Goal: Task Accomplishment & Management: Manage account settings

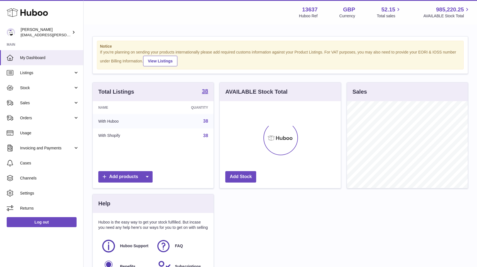
scroll to position [87, 121]
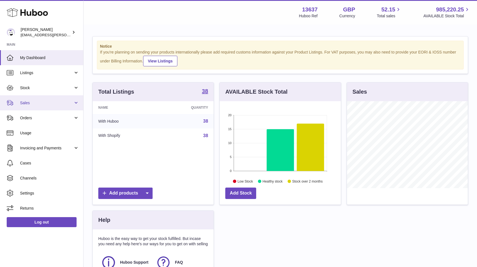
click at [48, 104] on span "Sales" at bounding box center [46, 102] width 53 height 5
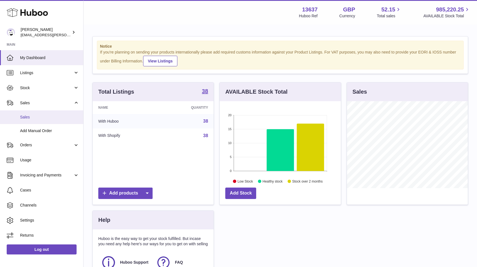
click at [44, 122] on link "Sales" at bounding box center [41, 117] width 83 height 14
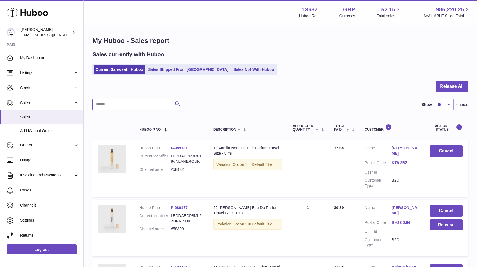
click at [115, 104] on input "text" at bounding box center [138, 104] width 91 height 11
paste input "**********"
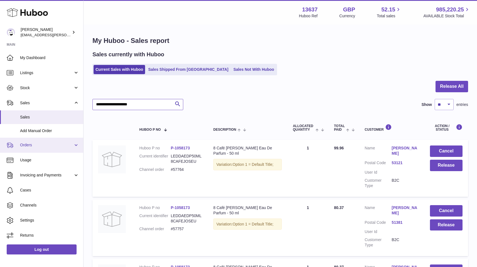
type input "**********"
click at [43, 145] on span "Orders" at bounding box center [46, 144] width 53 height 5
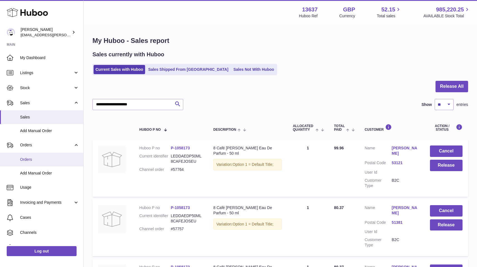
click at [47, 156] on link "Orders" at bounding box center [41, 160] width 83 height 14
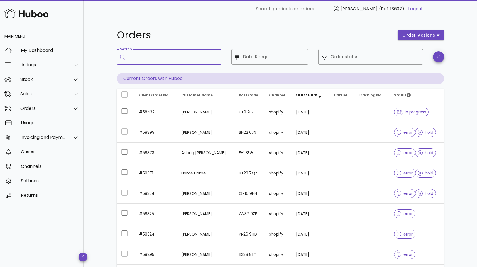
click at [153, 58] on input "Search" at bounding box center [173, 56] width 88 height 9
paste input "**********"
type input "**********"
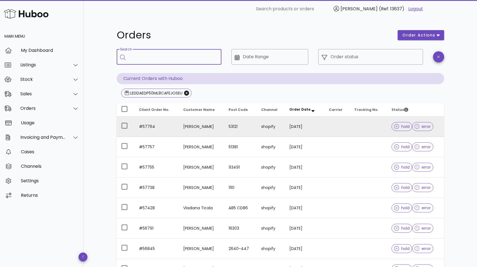
click at [423, 128] on span "error" at bounding box center [423, 127] width 16 height 4
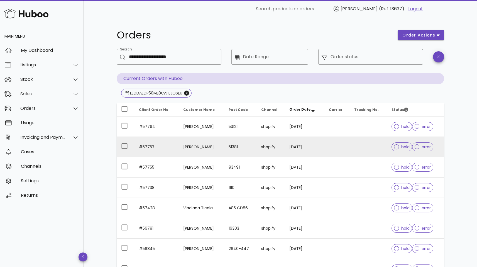
click at [422, 146] on span "error" at bounding box center [423, 147] width 16 height 4
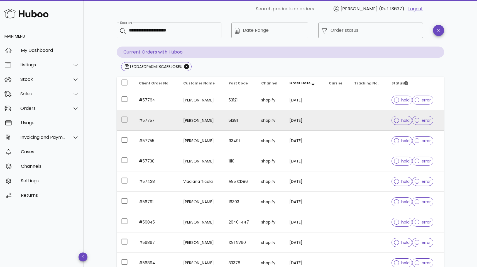
scroll to position [37, 0]
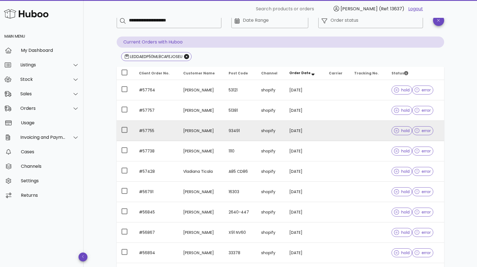
click at [423, 131] on span "error" at bounding box center [423, 131] width 16 height 4
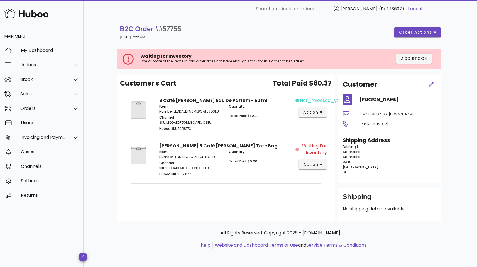
scroll to position [37, 0]
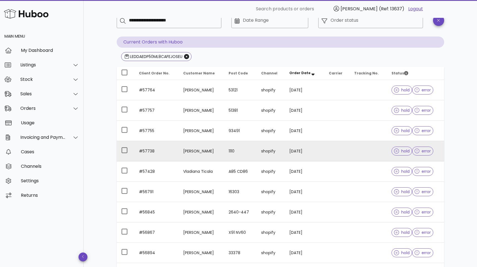
click at [424, 150] on span "error" at bounding box center [423, 151] width 16 height 4
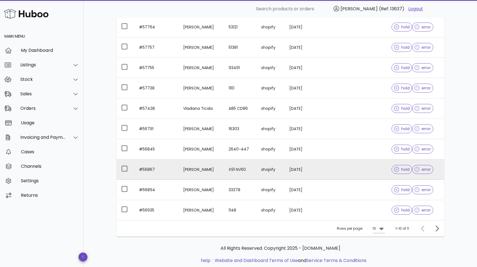
scroll to position [105, 0]
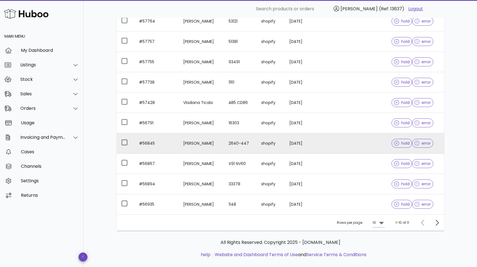
click at [425, 144] on span "error" at bounding box center [423, 143] width 16 height 4
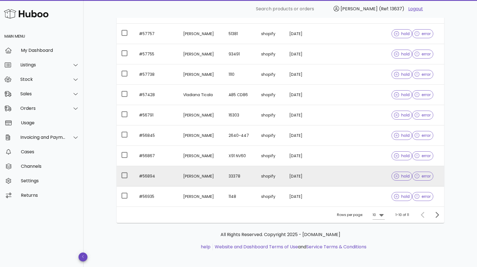
scroll to position [114, 0]
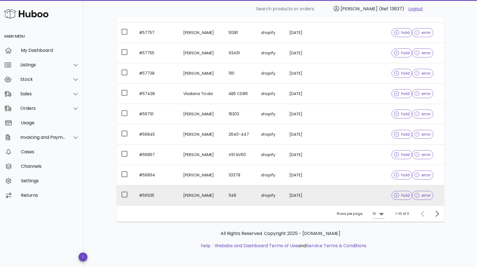
click at [424, 195] on span "error" at bounding box center [423, 195] width 16 height 4
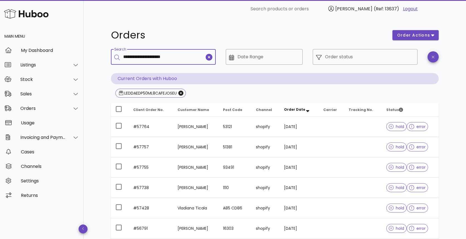
click at [186, 57] on input "**********" at bounding box center [163, 56] width 81 height 9
click at [209, 58] on icon "clear icon" at bounding box center [209, 57] width 7 height 7
click at [181, 93] on icon "Close" at bounding box center [180, 93] width 5 height 5
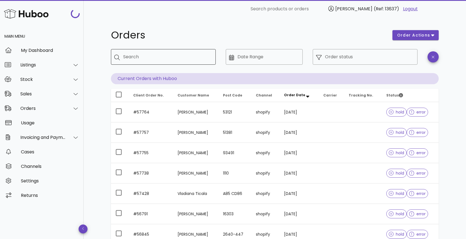
click at [164, 57] on input "Search" at bounding box center [167, 56] width 88 height 9
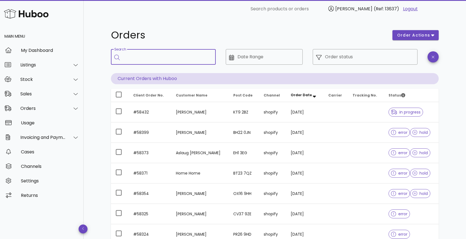
paste input "**********"
type input "**********"
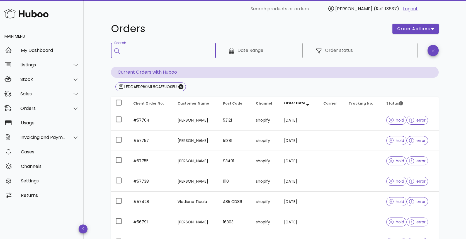
scroll to position [42, 0]
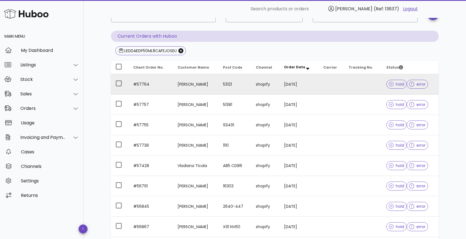
click at [414, 84] on span "error" at bounding box center [417, 84] width 16 height 4
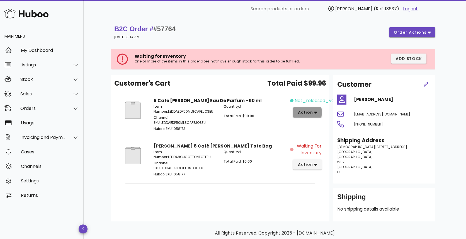
click at [310, 113] on span "action" at bounding box center [305, 113] width 16 height 6
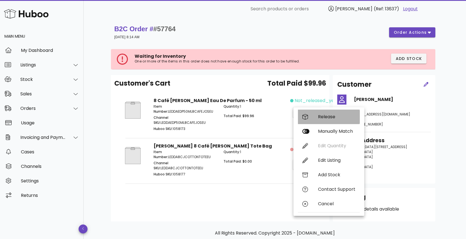
click at [335, 117] on div "Release" at bounding box center [336, 116] width 37 height 5
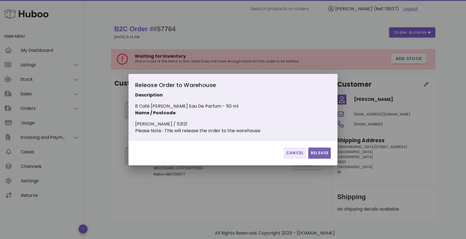
click at [320, 155] on span "Release" at bounding box center [319, 153] width 18 height 6
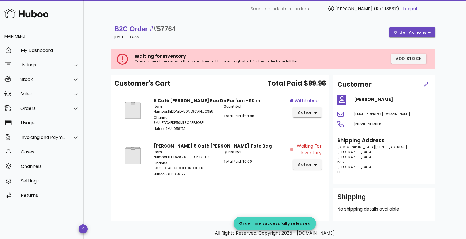
click at [244, 194] on div "Customer's Cart Total Paid $99.96 8 Café Josephine Eau De Parfum - 50 ml Item N…" at bounding box center [220, 148] width 218 height 146
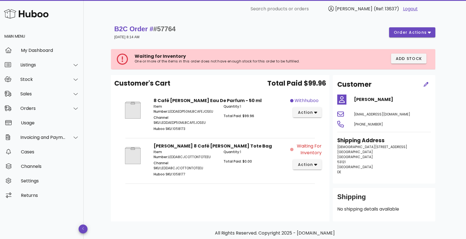
click at [258, 31] on div "B2C Order # #57764 19 September 2025 at 8:14 AM order actions" at bounding box center [274, 33] width 321 height 16
drag, startPoint x: 199, startPoint y: 111, endPoint x: 157, endPoint y: 112, distance: 42.4
click at [154, 112] on p "Item Number: LEDDAEDP50ML8CAFEJOSEU" at bounding box center [185, 109] width 63 height 10
copy p "LEDDAEDP50ML8CAFEJOSEU"
click at [41, 109] on div "Orders" at bounding box center [42, 108] width 45 height 5
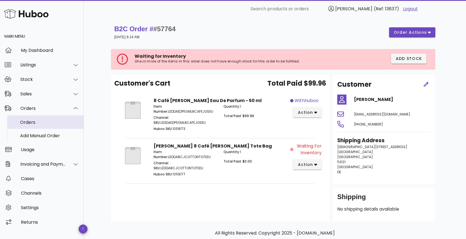
click at [42, 123] on div "Orders" at bounding box center [49, 122] width 59 height 5
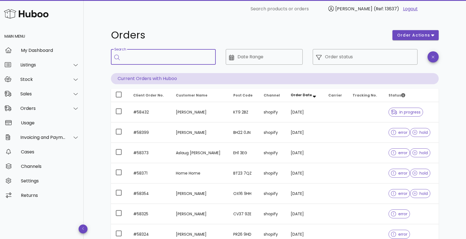
click at [142, 59] on input "Search" at bounding box center [167, 56] width 88 height 9
paste input "**********"
type input "**********"
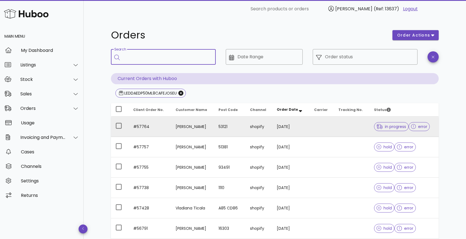
click at [327, 125] on td at bounding box center [322, 126] width 24 height 20
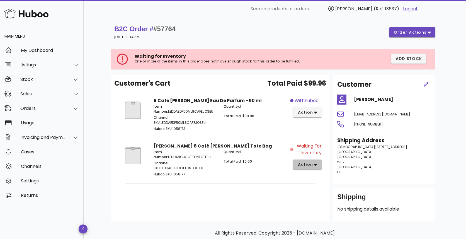
click at [315, 167] on span "action" at bounding box center [307, 165] width 20 height 6
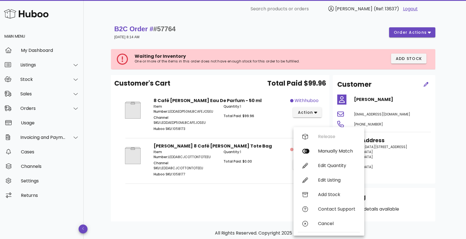
click at [245, 34] on div "B2C Order # #57764 19 September 2025 at 8:14 AM order actions" at bounding box center [274, 33] width 321 height 16
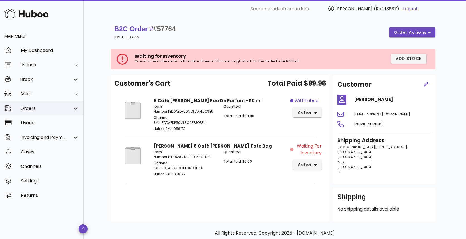
click at [42, 106] on div "Orders" at bounding box center [42, 108] width 45 height 5
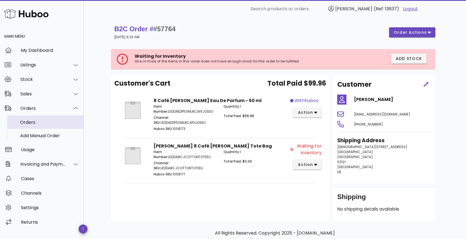
click at [46, 123] on div "Orders" at bounding box center [49, 122] width 59 height 5
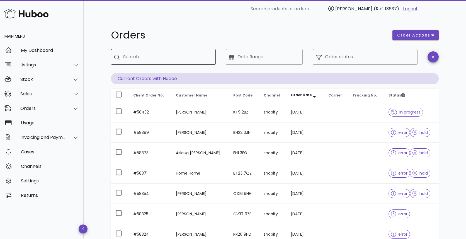
click at [169, 59] on input "Search" at bounding box center [167, 56] width 88 height 9
paste input "**********"
type input "**********"
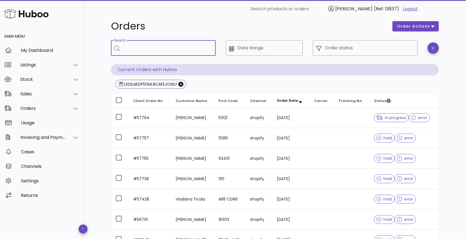
scroll to position [10, 0]
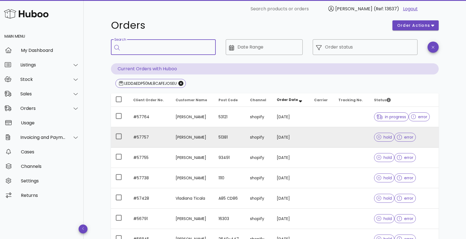
click at [399, 138] on div at bounding box center [400, 137] width 7 height 6
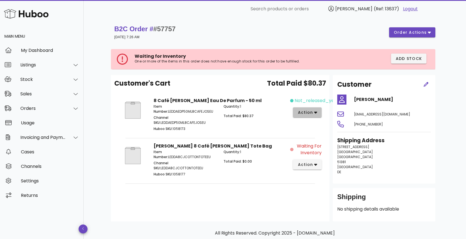
click at [314, 113] on span "action" at bounding box center [307, 113] width 20 height 6
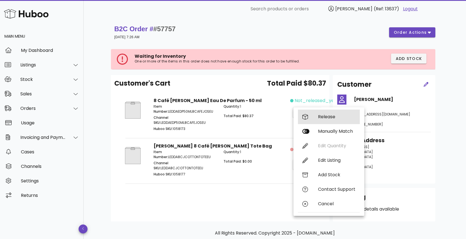
click at [332, 118] on div "Release" at bounding box center [336, 116] width 37 height 5
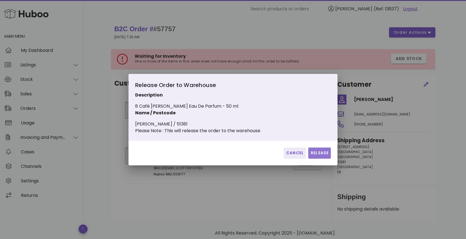
click at [317, 153] on span "Release" at bounding box center [319, 153] width 18 height 6
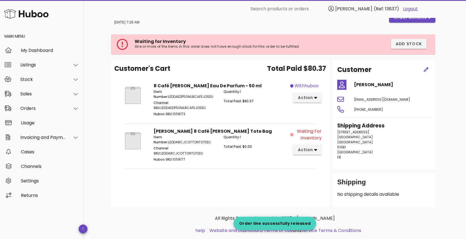
scroll to position [28, 0]
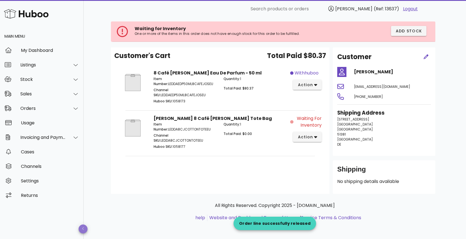
click at [84, 228] on icon "button" at bounding box center [83, 229] width 2 height 4
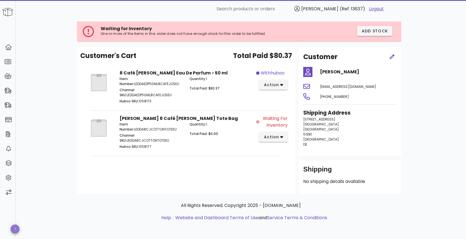
click at [13, 230] on span "button" at bounding box center [15, 229] width 9 height 4
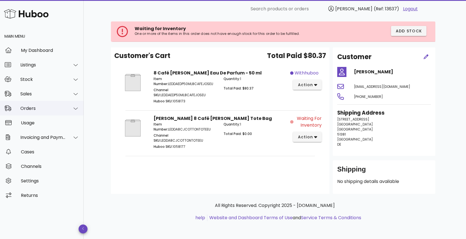
click at [51, 104] on div "Orders" at bounding box center [42, 108] width 84 height 14
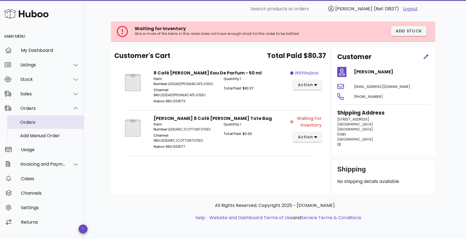
click at [44, 122] on div "Orders" at bounding box center [49, 122] width 59 height 5
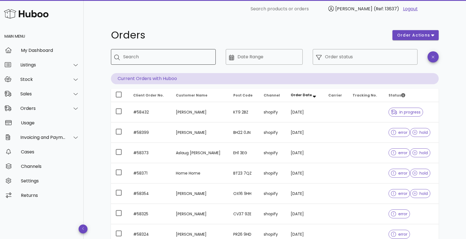
click at [159, 59] on input "Search" at bounding box center [167, 56] width 88 height 9
paste input "**********"
type input "**********"
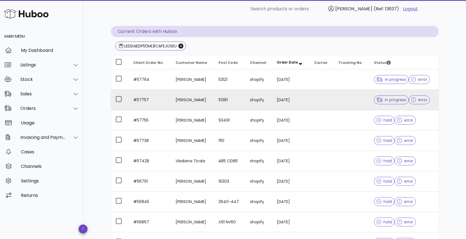
scroll to position [49, 0]
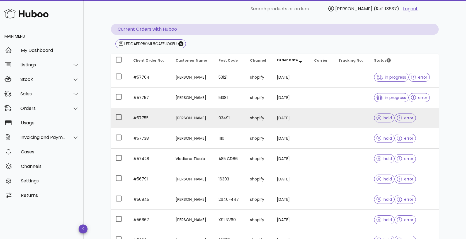
click at [403, 120] on span "error" at bounding box center [405, 118] width 16 height 4
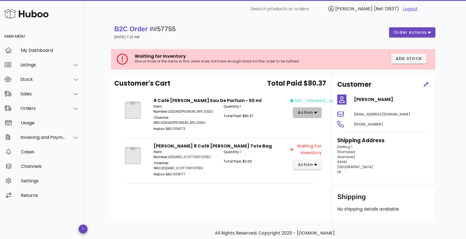
click at [311, 114] on span "action" at bounding box center [305, 113] width 16 height 6
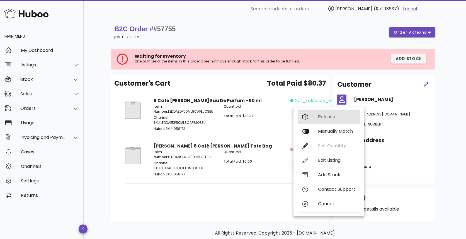
click at [338, 118] on div "Release" at bounding box center [336, 116] width 37 height 5
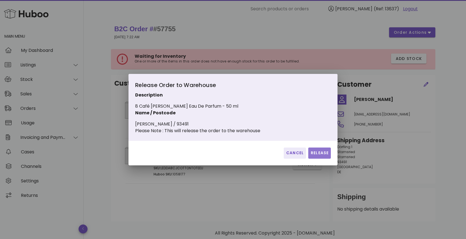
click at [324, 154] on span "Release" at bounding box center [319, 153] width 18 height 6
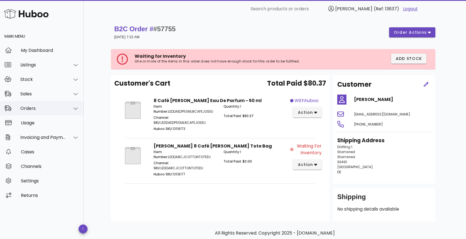
click at [42, 111] on div "Orders" at bounding box center [42, 108] width 84 height 14
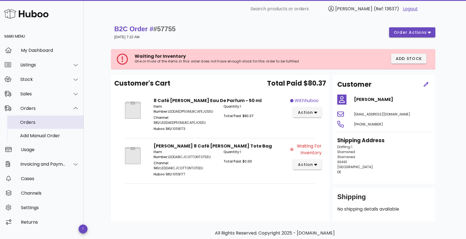
click at [42, 122] on div "Orders" at bounding box center [49, 122] width 59 height 5
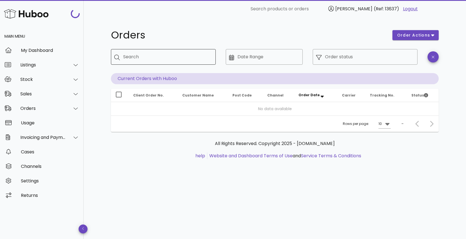
click at [152, 57] on input "Search" at bounding box center [167, 56] width 88 height 9
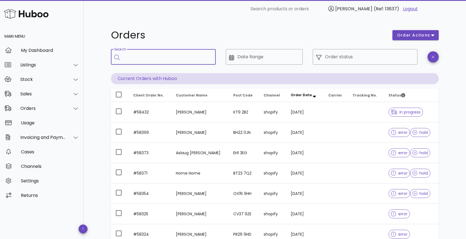
paste input "**********"
type input "**********"
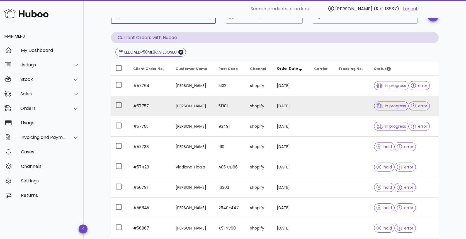
scroll to position [47, 0]
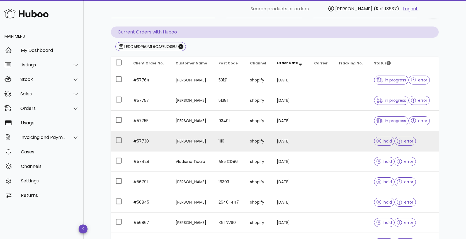
click at [311, 141] on td at bounding box center [322, 141] width 24 height 20
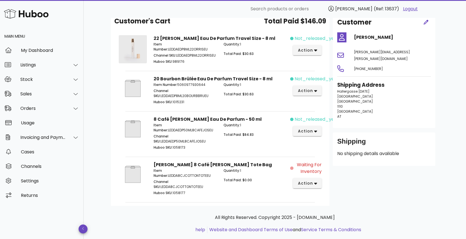
scroll to position [60, 0]
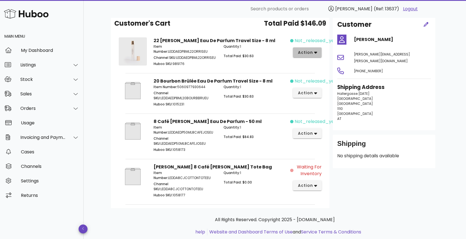
click at [312, 55] on span "action" at bounding box center [305, 53] width 16 height 6
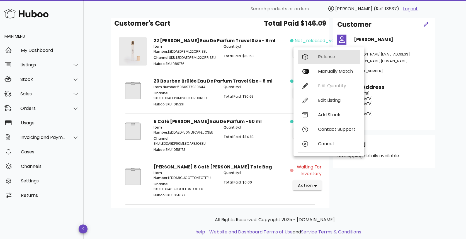
click at [326, 57] on div "Release" at bounding box center [336, 56] width 37 height 5
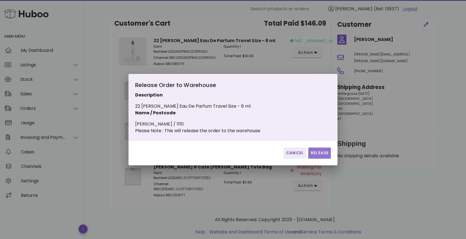
click at [317, 155] on span "Release" at bounding box center [319, 153] width 18 height 6
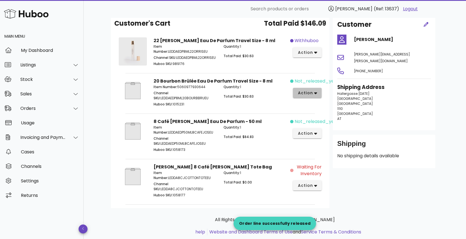
click at [314, 96] on icon "button" at bounding box center [315, 93] width 3 height 5
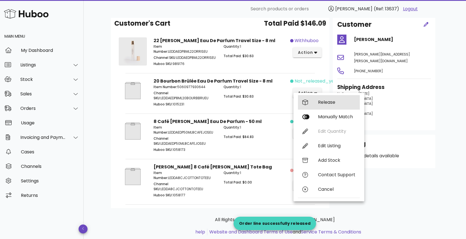
click at [326, 106] on div "Release" at bounding box center [329, 102] width 62 height 14
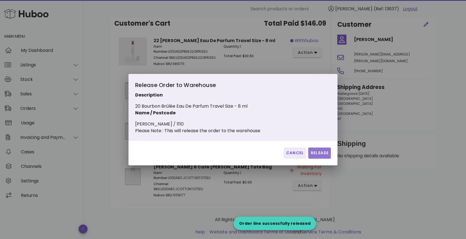
click at [315, 156] on span "Release" at bounding box center [319, 153] width 18 height 6
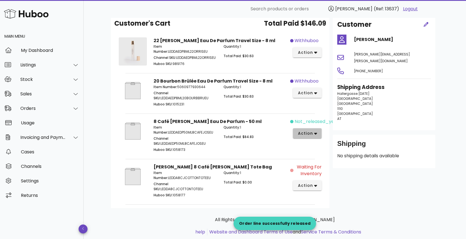
click at [312, 136] on span "action" at bounding box center [305, 133] width 16 height 6
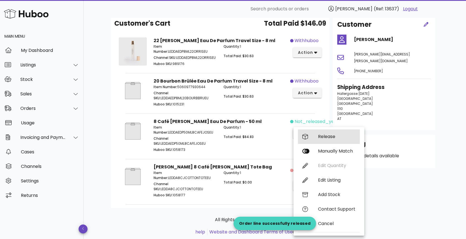
click at [330, 137] on div "Release" at bounding box center [336, 136] width 37 height 5
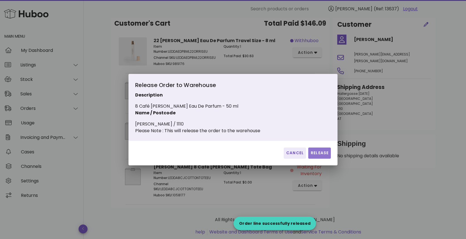
click at [320, 152] on button "Release" at bounding box center [319, 152] width 23 height 11
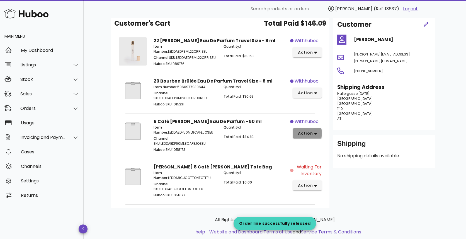
click at [316, 138] on button "action" at bounding box center [307, 133] width 29 height 10
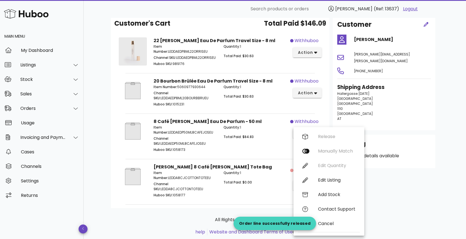
click at [412, 197] on div "Customer Jessica Hähn haehn.jessica@gmail.com +4368110701240 Shipping Address H…" at bounding box center [383, 111] width 109 height 193
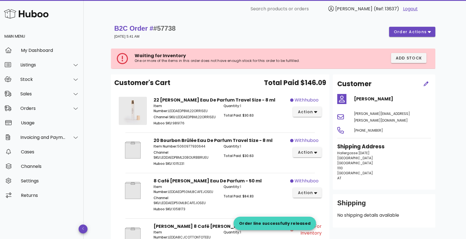
scroll to position [0, 0]
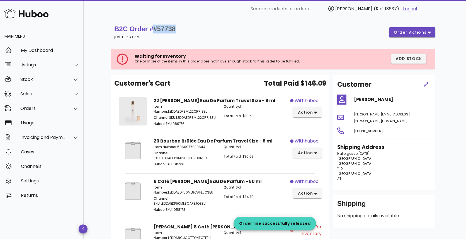
drag, startPoint x: 177, startPoint y: 29, endPoint x: 156, endPoint y: 29, distance: 21.5
click at [155, 29] on div "B2C Order # #57738 19 September 2025 at 5:41 AM order actions" at bounding box center [274, 33] width 321 height 16
copy span "#57738"
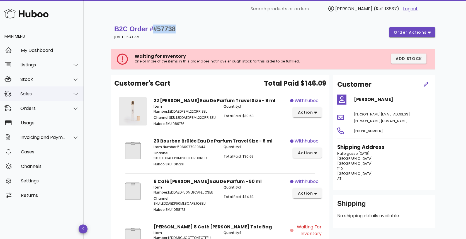
click at [48, 96] on div "Sales" at bounding box center [42, 93] width 45 height 5
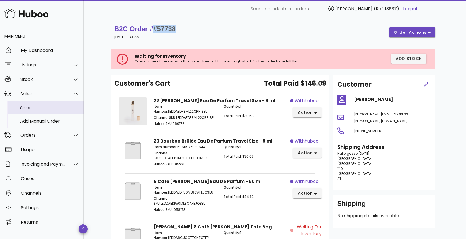
click at [47, 108] on div "Sales" at bounding box center [49, 107] width 59 height 5
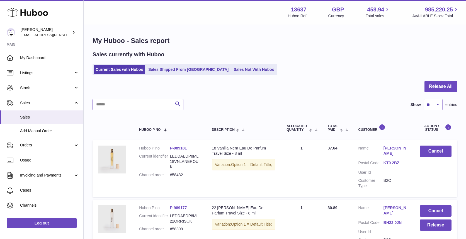
click at [120, 104] on input "text" at bounding box center [138, 104] width 91 height 11
paste input "******"
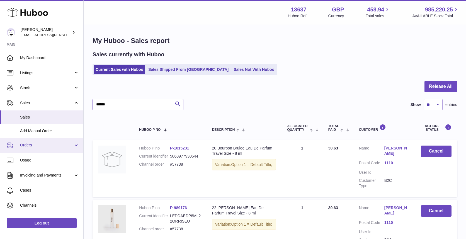
type input "******"
click at [42, 147] on span "Orders" at bounding box center [46, 144] width 53 height 5
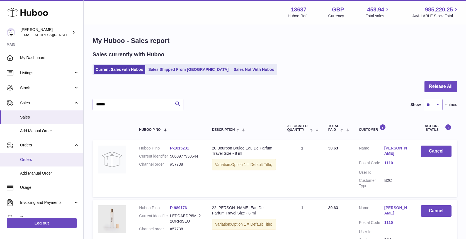
click at [45, 161] on span "Orders" at bounding box center [49, 159] width 59 height 5
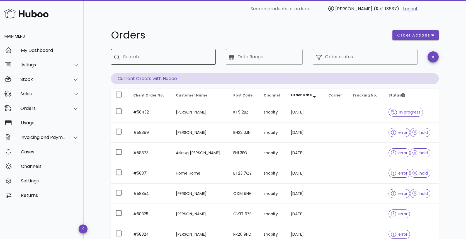
click at [159, 53] on input "Search" at bounding box center [167, 56] width 88 height 9
paste input "******"
type input "*"
paste input "**********"
type input "**********"
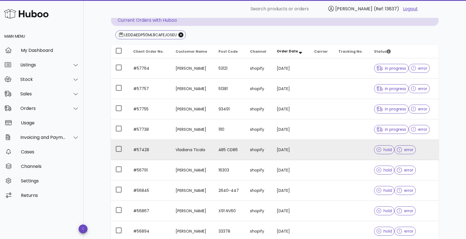
scroll to position [59, 0]
click at [330, 149] on td at bounding box center [322, 149] width 24 height 20
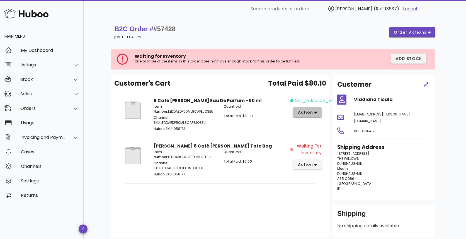
click at [310, 114] on span "action" at bounding box center [305, 113] width 16 height 6
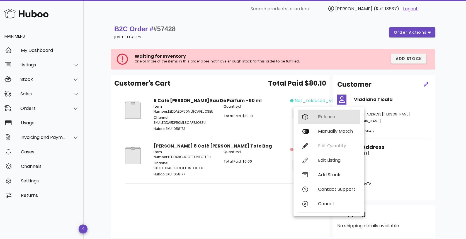
click at [325, 118] on div "Release" at bounding box center [336, 116] width 37 height 5
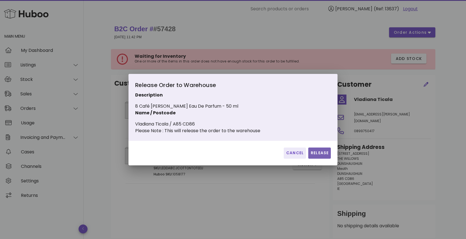
click at [324, 156] on span "Release" at bounding box center [319, 153] width 18 height 6
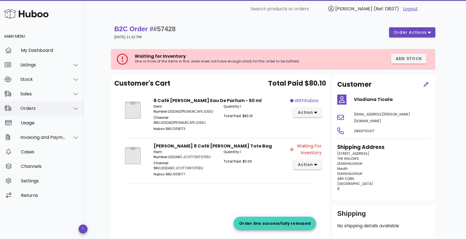
click at [53, 110] on div "Orders" at bounding box center [42, 108] width 45 height 5
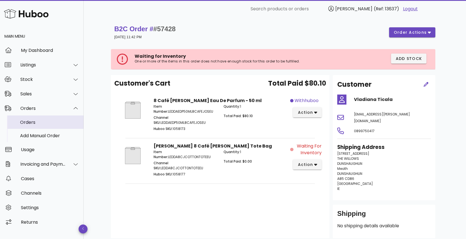
click at [49, 121] on div "Orders" at bounding box center [49, 122] width 59 height 5
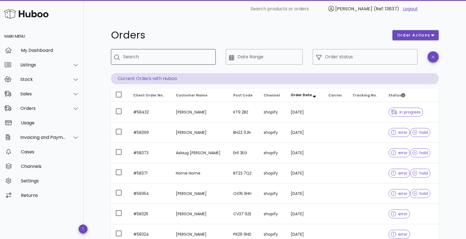
click at [154, 56] on input "Search" at bounding box center [167, 56] width 88 height 9
paste input "**********"
type input "**********"
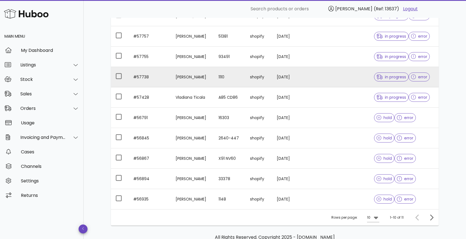
scroll to position [118, 0]
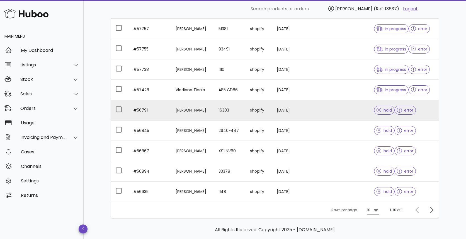
click at [323, 108] on td at bounding box center [322, 110] width 24 height 20
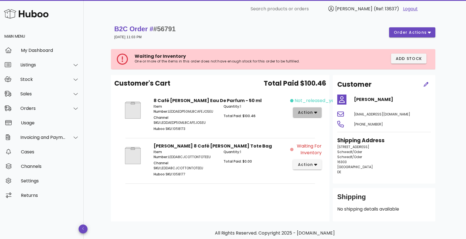
click at [311, 112] on span "action" at bounding box center [305, 113] width 16 height 6
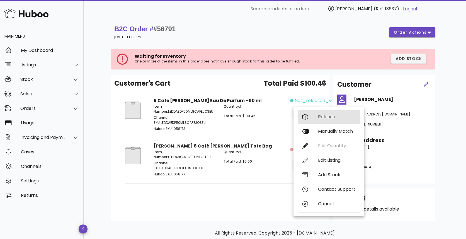
click at [331, 116] on div "Release" at bounding box center [336, 116] width 37 height 5
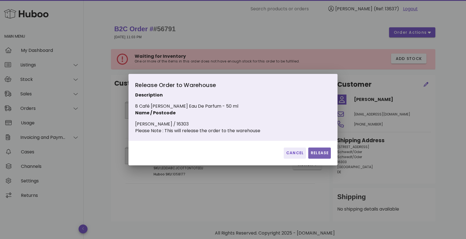
click at [318, 153] on span "Release" at bounding box center [319, 153] width 18 height 6
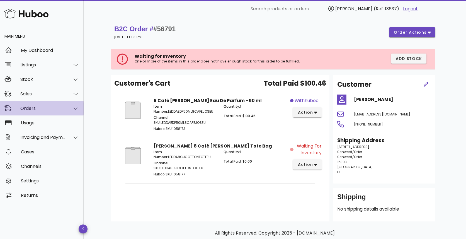
click at [44, 110] on div "Orders" at bounding box center [42, 108] width 45 height 5
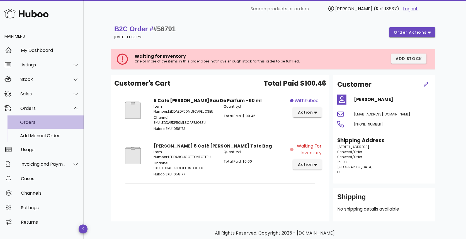
click at [41, 122] on div "Orders" at bounding box center [49, 122] width 59 height 5
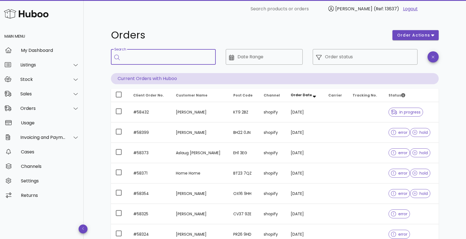
click at [155, 59] on input "Search" at bounding box center [167, 56] width 88 height 9
click at [150, 57] on input "Search" at bounding box center [167, 56] width 88 height 9
paste input "**********"
type input "**********"
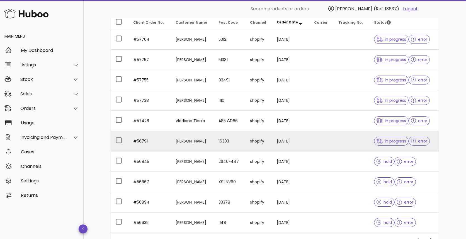
scroll to position [126, 0]
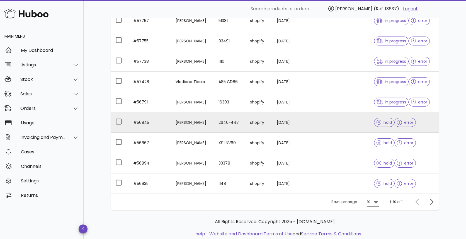
click at [323, 120] on td at bounding box center [322, 122] width 24 height 20
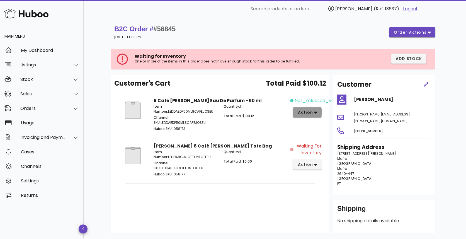
click at [317, 115] on icon "button" at bounding box center [315, 112] width 3 height 5
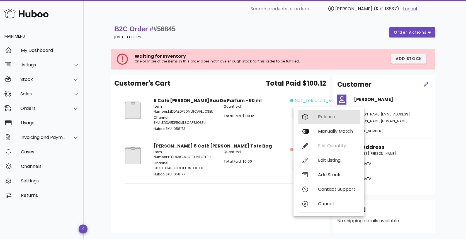
click at [329, 118] on div "Release" at bounding box center [336, 116] width 37 height 5
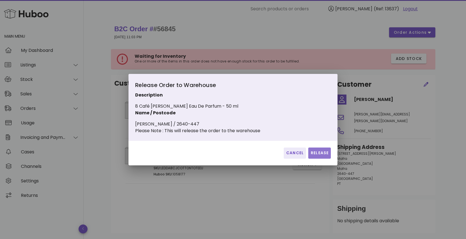
click at [324, 155] on span "Release" at bounding box center [319, 153] width 18 height 6
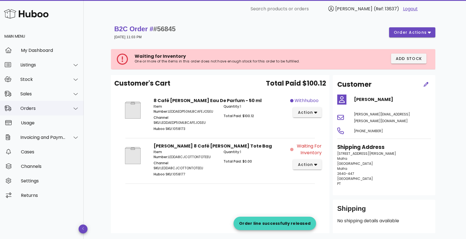
click at [60, 110] on div "Orders" at bounding box center [42, 108] width 45 height 5
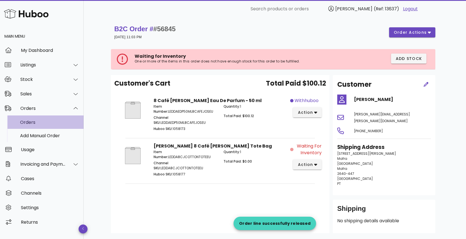
click at [51, 124] on div "Orders" at bounding box center [49, 122] width 59 height 5
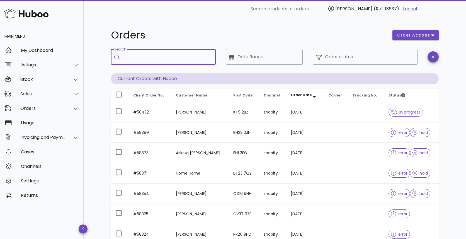
click at [154, 58] on input "Search" at bounding box center [167, 56] width 88 height 9
paste input "**********"
type input "**********"
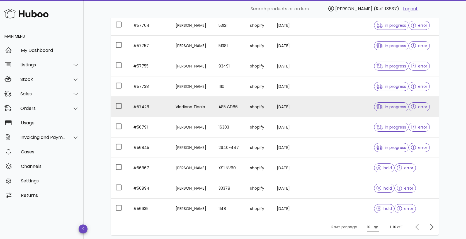
scroll to position [142, 0]
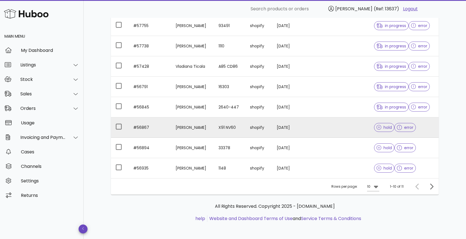
click at [331, 123] on td at bounding box center [322, 127] width 24 height 20
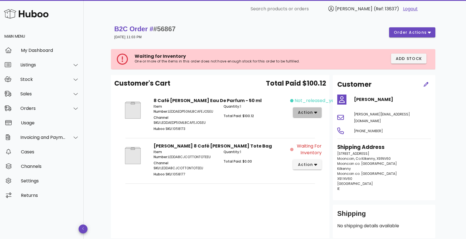
click at [309, 113] on span "action" at bounding box center [305, 113] width 16 height 6
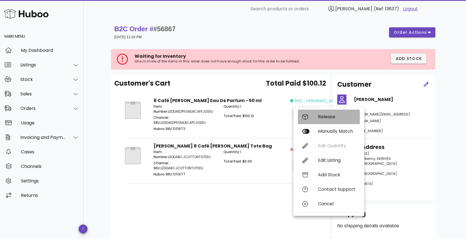
click at [328, 117] on div "Release" at bounding box center [336, 116] width 37 height 5
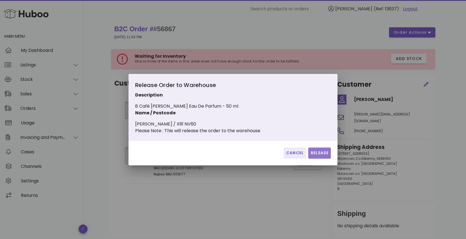
click at [318, 156] on span "Release" at bounding box center [319, 153] width 18 height 6
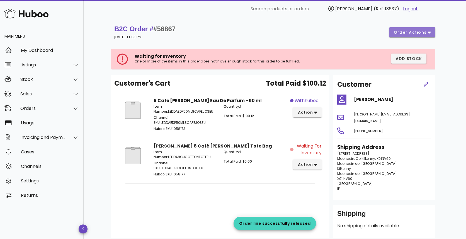
click at [431, 32] on button "order actions" at bounding box center [412, 32] width 46 height 10
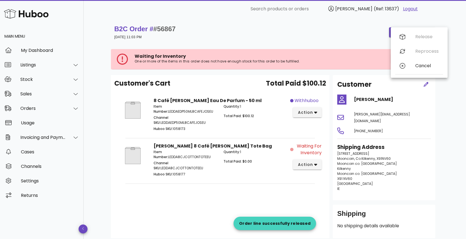
click at [442, 16] on div "​ Search products or orders LEDDA (Ref: 13637) Logout" at bounding box center [275, 9] width 382 height 18
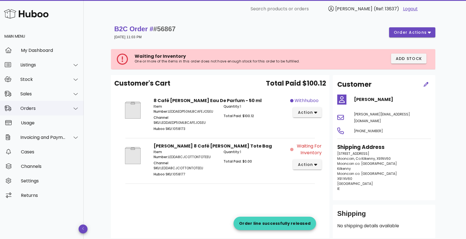
click at [33, 111] on div "Orders" at bounding box center [42, 108] width 84 height 14
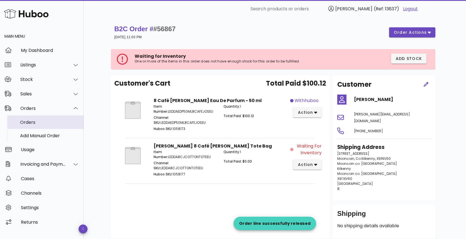
click at [44, 127] on div "Orders" at bounding box center [49, 122] width 59 height 12
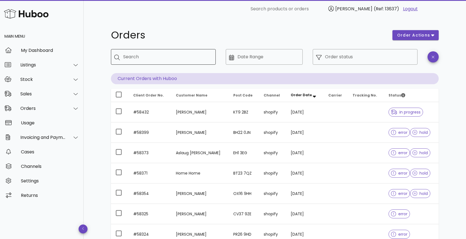
click at [152, 59] on input "Search" at bounding box center [167, 56] width 88 height 9
paste input "**********"
type input "**********"
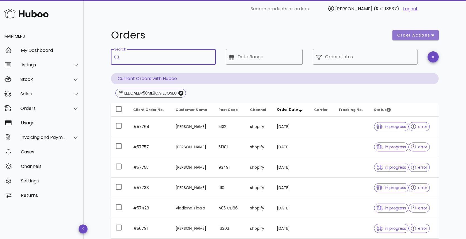
click at [425, 35] on span "order actions" at bounding box center [413, 35] width 33 height 6
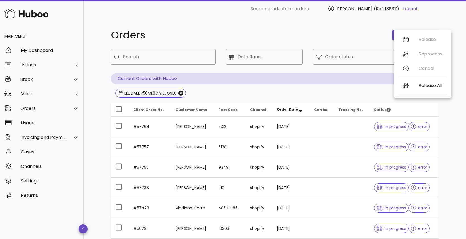
click at [335, 35] on h1 "Orders" at bounding box center [248, 35] width 275 height 10
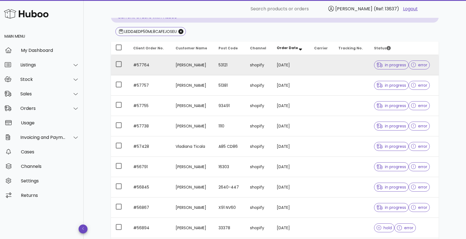
scroll to position [142, 0]
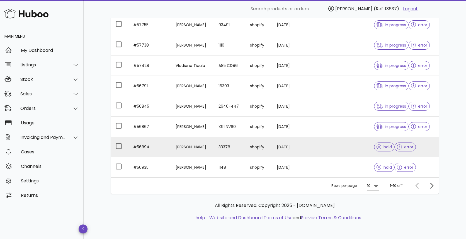
click at [324, 145] on td at bounding box center [322, 147] width 24 height 20
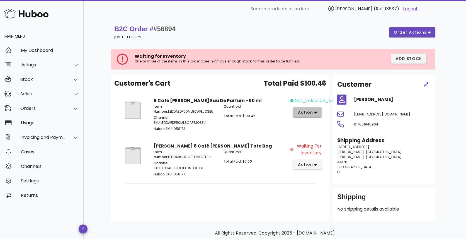
click at [308, 116] on button "action" at bounding box center [307, 112] width 29 height 10
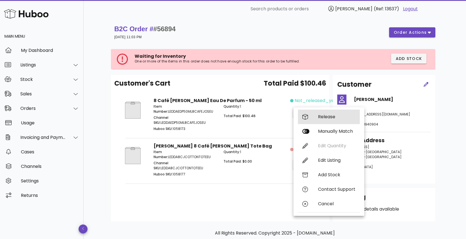
click at [333, 118] on div "Release" at bounding box center [336, 116] width 37 height 5
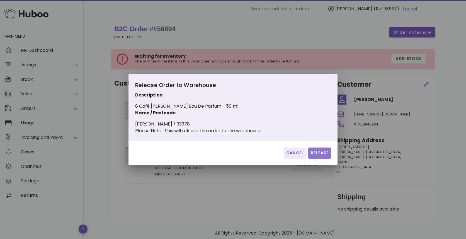
click at [318, 156] on span "Release" at bounding box center [319, 153] width 18 height 6
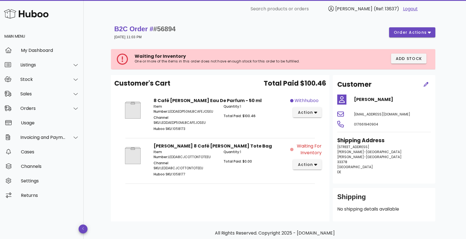
click at [435, 169] on div "Customer Julia Effenberger sheep-cloud@web.de 017661940904 Shipping Address Bib…" at bounding box center [383, 148] width 109 height 146
drag, startPoint x: 60, startPoint y: 102, endPoint x: 40, endPoint y: 92, distance: 22.3
click at [54, 99] on div "Main Menu My Dashboard Listings Stock Sales Orders Usage Invoicing and Payments…" at bounding box center [42, 115] width 84 height 177
click at [56, 109] on div "Orders" at bounding box center [42, 108] width 45 height 5
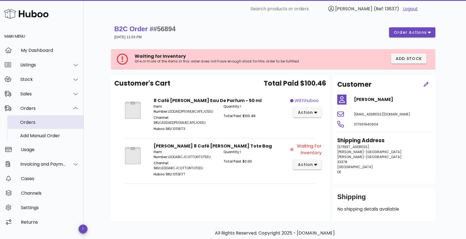
click at [50, 120] on div "Orders" at bounding box center [49, 122] width 59 height 5
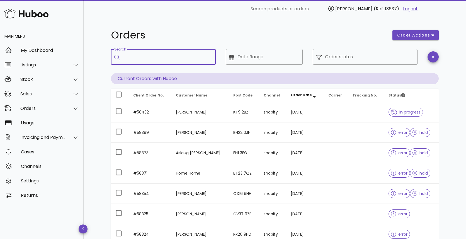
click at [136, 55] on input "Search" at bounding box center [167, 56] width 88 height 9
paste input "**********"
type input "**********"
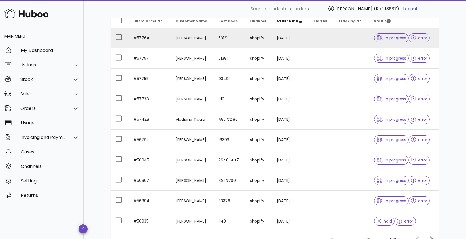
scroll to position [142, 0]
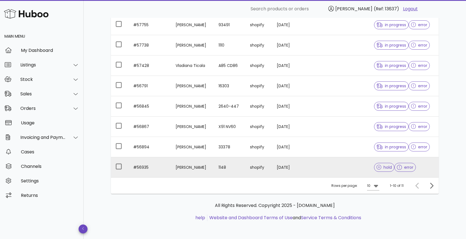
click at [334, 163] on td at bounding box center [352, 167] width 36 height 20
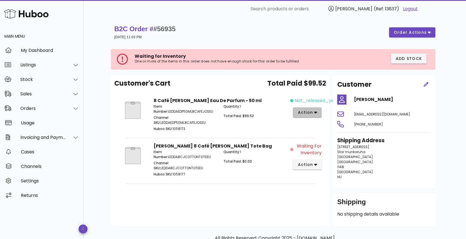
click at [315, 112] on icon "button" at bounding box center [315, 113] width 3 height 2
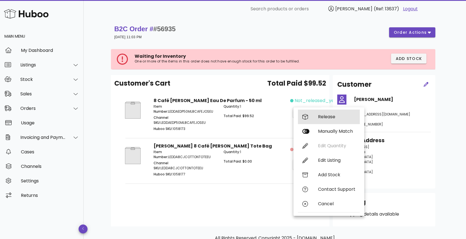
click at [332, 116] on div "Release" at bounding box center [336, 116] width 37 height 5
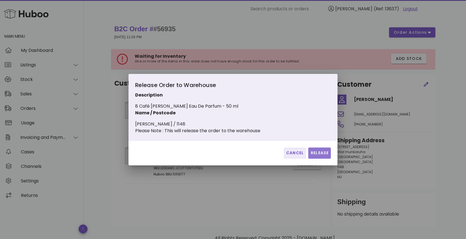
click at [323, 156] on span "Release" at bounding box center [319, 153] width 18 height 6
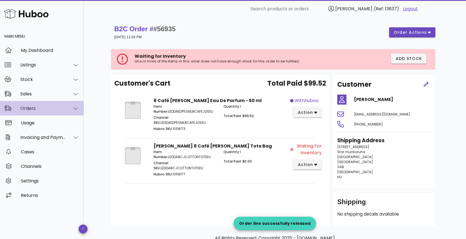
click at [48, 106] on div "Orders" at bounding box center [42, 108] width 45 height 5
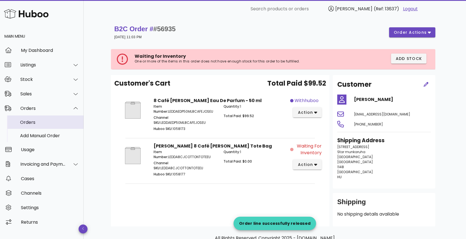
click at [49, 121] on div "Orders" at bounding box center [49, 122] width 59 height 5
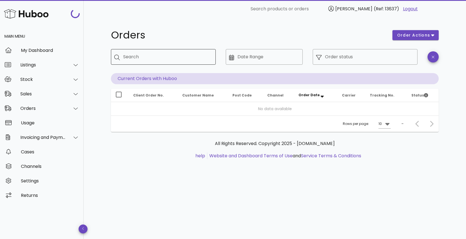
click at [150, 55] on input "Search" at bounding box center [167, 56] width 88 height 9
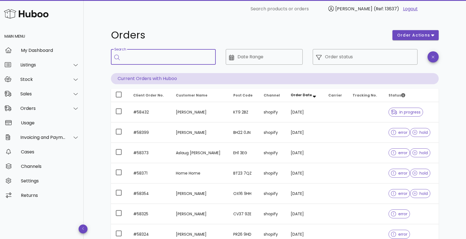
paste input "**********"
type input "**********"
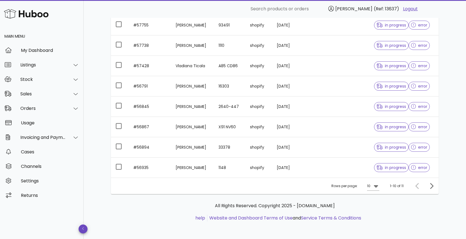
scroll to position [142, 0]
click at [431, 186] on icon "Next page" at bounding box center [431, 185] width 7 height 7
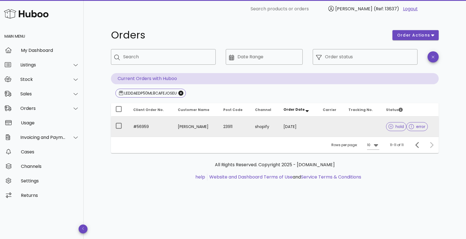
click at [328, 129] on td at bounding box center [330, 126] width 25 height 20
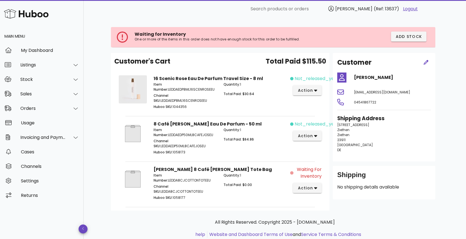
scroll to position [34, 0]
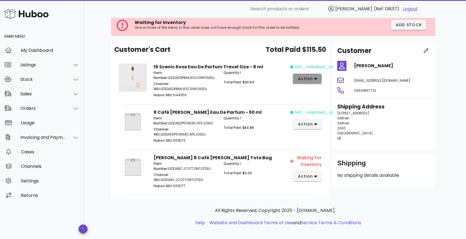
click at [308, 76] on span "action" at bounding box center [305, 79] width 16 height 6
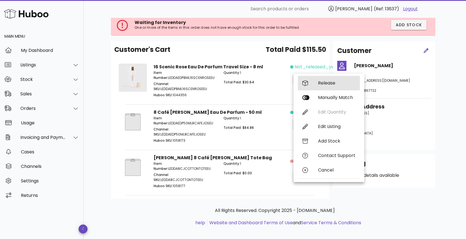
click at [331, 83] on div "Release" at bounding box center [336, 82] width 37 height 5
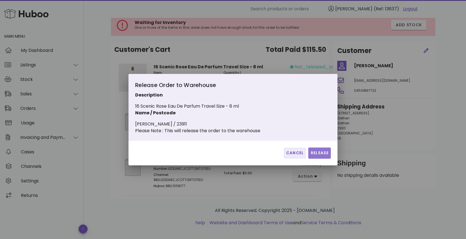
click at [318, 156] on span "Release" at bounding box center [319, 153] width 18 height 6
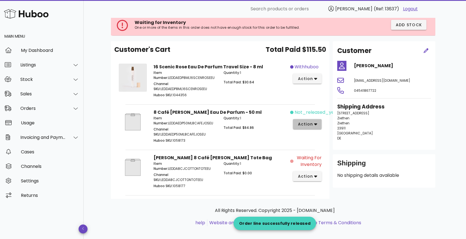
click at [311, 124] on span "action" at bounding box center [305, 124] width 16 height 6
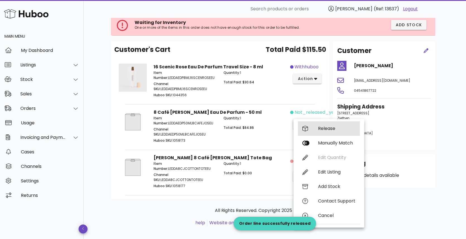
click at [338, 130] on div "Release" at bounding box center [336, 128] width 37 height 5
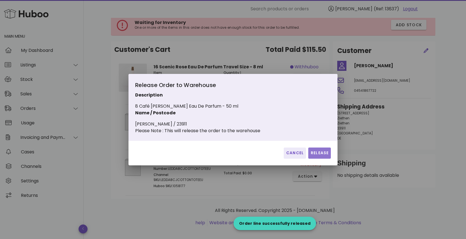
click at [321, 156] on span "Release" at bounding box center [319, 153] width 18 height 6
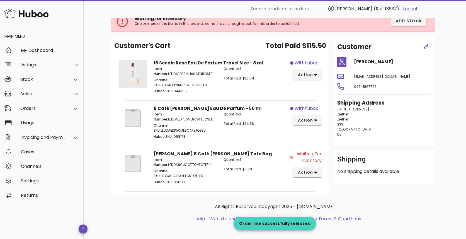
scroll to position [39, 0]
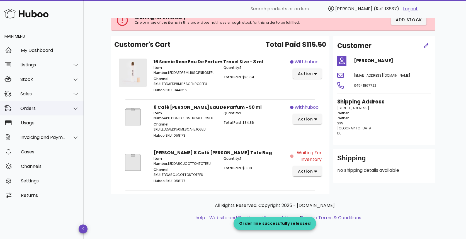
click at [33, 110] on div "Orders" at bounding box center [42, 108] width 45 height 5
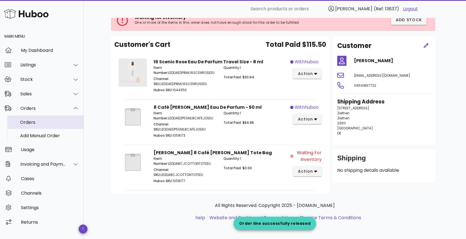
click at [39, 121] on div "Orders" at bounding box center [49, 122] width 59 height 5
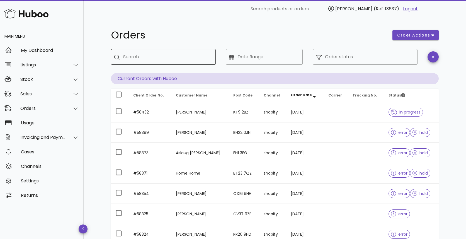
click at [145, 58] on input "Search" at bounding box center [167, 56] width 88 height 9
paste input "**********"
type input "**********"
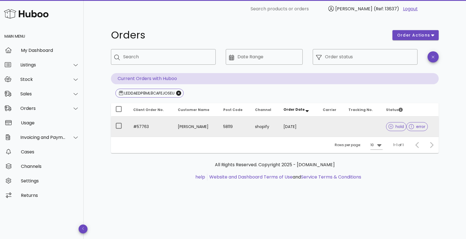
click at [322, 127] on td at bounding box center [330, 126] width 25 height 20
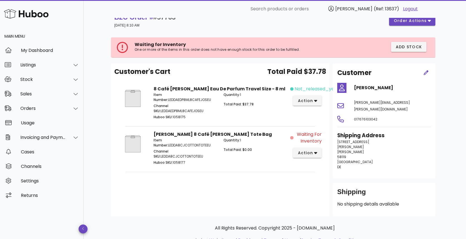
scroll to position [17, 0]
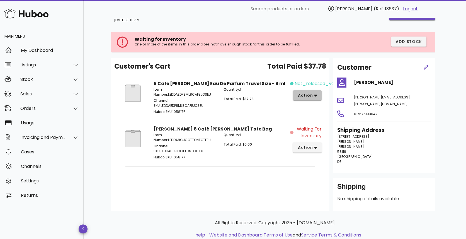
click at [314, 94] on span "action" at bounding box center [307, 96] width 20 height 6
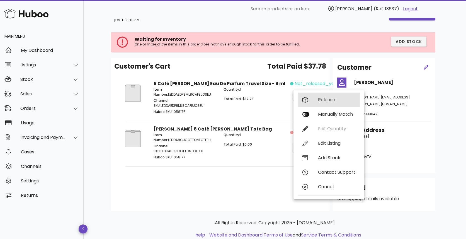
click at [336, 102] on div "Release" at bounding box center [329, 100] width 62 height 14
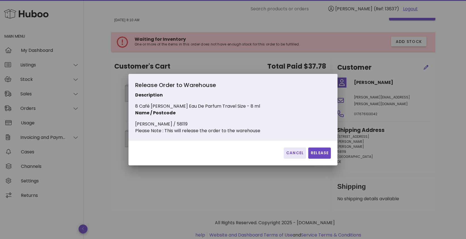
click at [290, 154] on span "Cancel" at bounding box center [295, 153] width 18 height 6
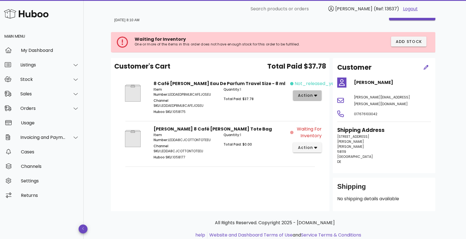
drag, startPoint x: 306, startPoint y: 96, endPoint x: 317, endPoint y: 94, distance: 11.2
click at [306, 96] on span "action" at bounding box center [305, 96] width 16 height 6
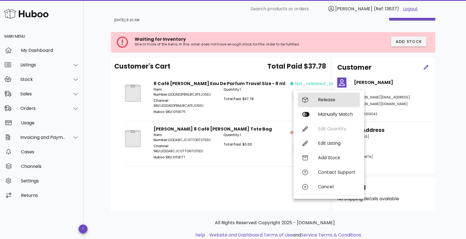
click at [336, 100] on div "Release" at bounding box center [336, 99] width 37 height 5
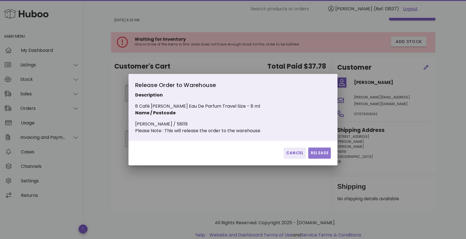
click at [322, 155] on span "Release" at bounding box center [319, 153] width 18 height 6
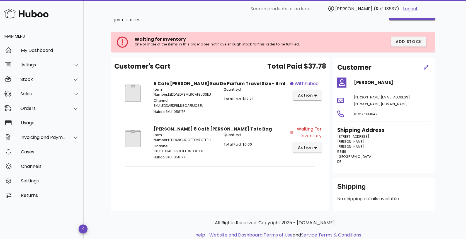
click at [94, 74] on div "B2C Order # #57763 19 September 2025 at 8:10 AM order actions Waiting for Inven…" at bounding box center [275, 128] width 382 height 255
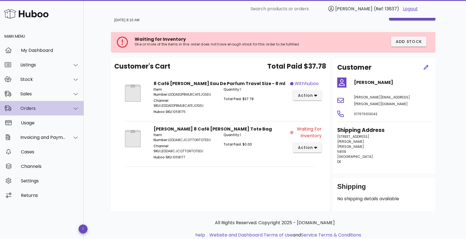
click at [39, 112] on div "Orders" at bounding box center [42, 108] width 84 height 14
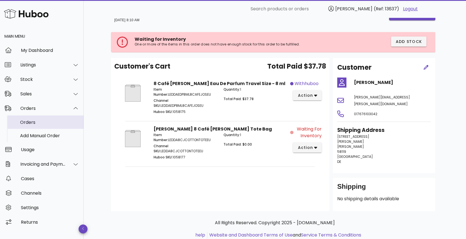
click at [40, 121] on div "Orders" at bounding box center [49, 122] width 59 height 5
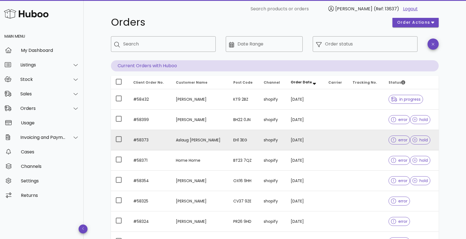
scroll to position [29, 0]
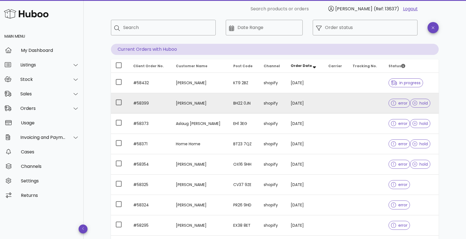
click at [351, 104] on td at bounding box center [366, 103] width 36 height 20
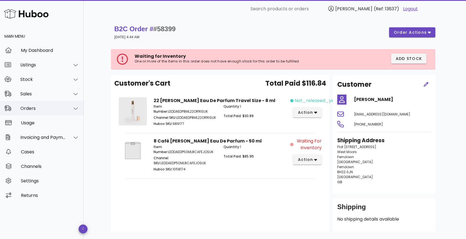
click at [31, 111] on div "Orders" at bounding box center [42, 108] width 84 height 14
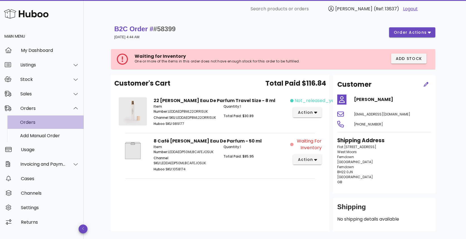
click at [35, 117] on div "Orders" at bounding box center [49, 122] width 59 height 12
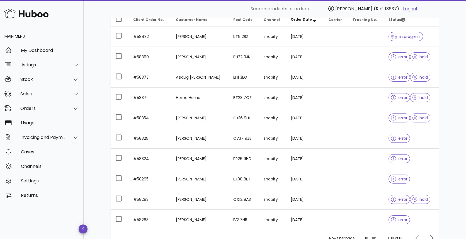
scroll to position [113, 0]
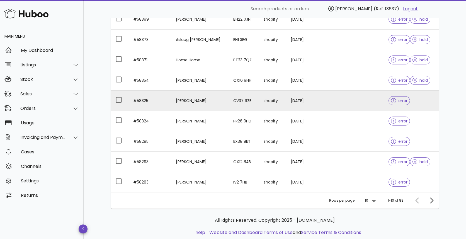
click at [349, 99] on td at bounding box center [366, 101] width 36 height 20
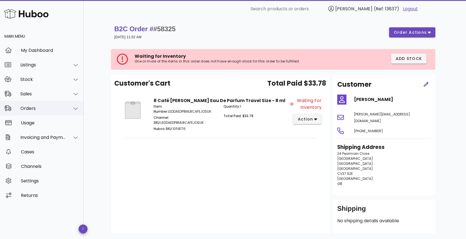
click at [44, 109] on div "Orders" at bounding box center [42, 108] width 45 height 5
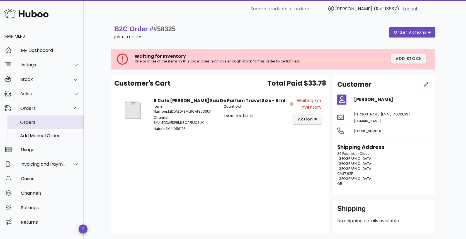
click at [43, 121] on div "Orders" at bounding box center [49, 122] width 59 height 5
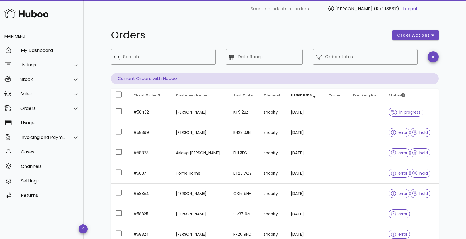
click at [225, 36] on h1 "Orders" at bounding box center [248, 35] width 275 height 10
click at [210, 28] on div "Orders" at bounding box center [248, 35] width 281 height 17
click at [198, 18] on div "​ Search products or orders [PERSON_NAME] (Ref: 13637) Logout" at bounding box center [275, 9] width 330 height 18
click at [162, 26] on div "Orders order actions ​ Search ​ Date Range ​ Order status Current Orders with H…" at bounding box center [275, 192] width 354 height 349
click at [45, 95] on div "Sales" at bounding box center [42, 93] width 45 height 5
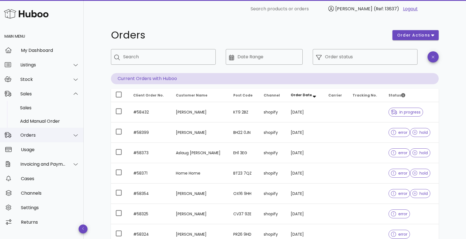
click at [48, 138] on div "Orders" at bounding box center [42, 135] width 84 height 14
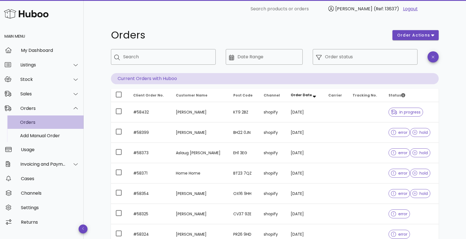
click at [49, 125] on div "Orders" at bounding box center [49, 122] width 59 height 5
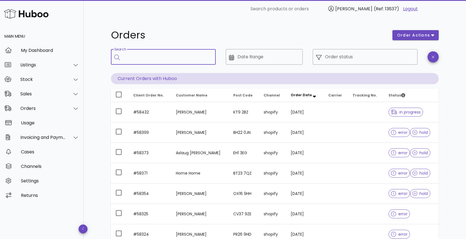
click at [160, 58] on input "Search" at bounding box center [167, 56] width 88 height 9
paste input "**********"
type input "**********"
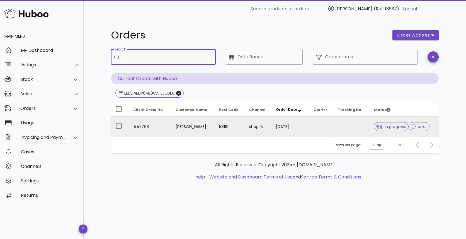
click at [309, 128] on td at bounding box center [321, 126] width 24 height 20
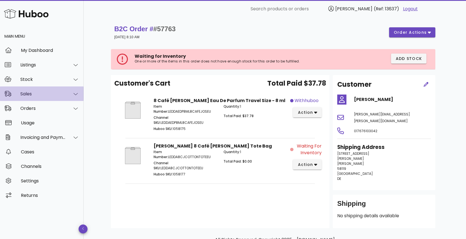
click at [46, 93] on div "Sales" at bounding box center [42, 93] width 45 height 5
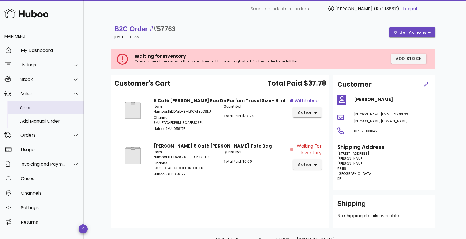
click at [47, 106] on div "Sales" at bounding box center [49, 107] width 59 height 5
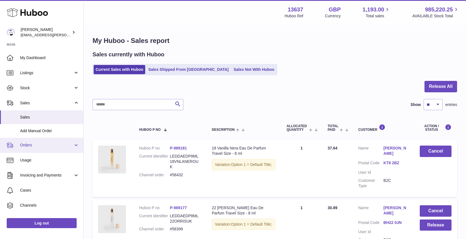
click at [45, 148] on link "Orders" at bounding box center [41, 145] width 83 height 15
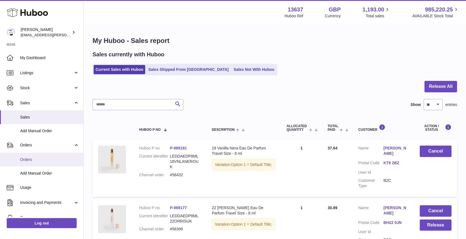
click at [42, 158] on span "Orders" at bounding box center [49, 159] width 59 height 5
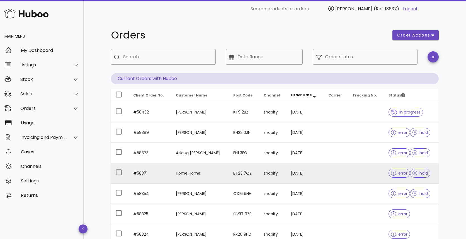
click at [207, 172] on td "Home Home" at bounding box center [199, 173] width 57 height 20
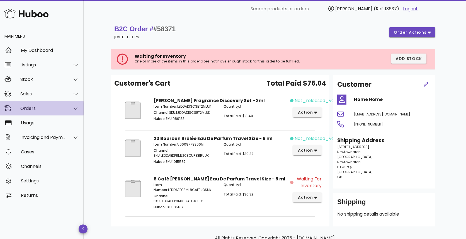
click at [54, 106] on div "Orders" at bounding box center [42, 108] width 45 height 5
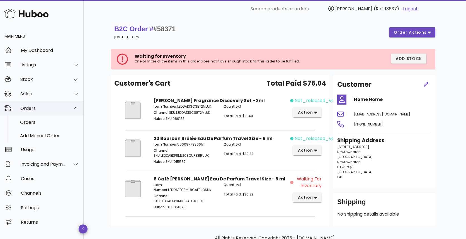
click at [54, 106] on div "Orders" at bounding box center [42, 108] width 45 height 5
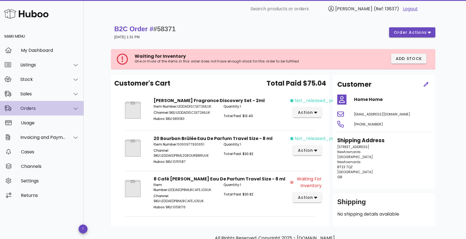
click at [47, 108] on div "Orders" at bounding box center [42, 108] width 45 height 5
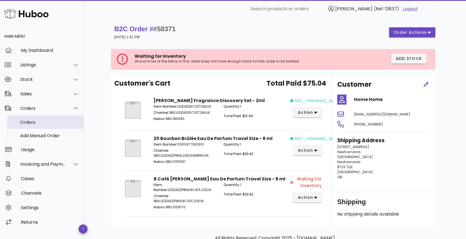
click at [45, 125] on div "Orders" at bounding box center [49, 122] width 59 height 12
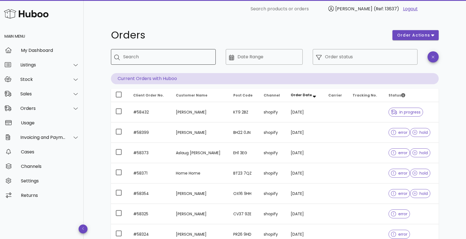
click at [128, 60] on input "Search" at bounding box center [167, 56] width 88 height 9
type input "******"
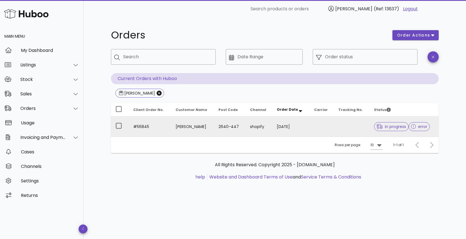
click at [316, 128] on td at bounding box center [322, 126] width 24 height 20
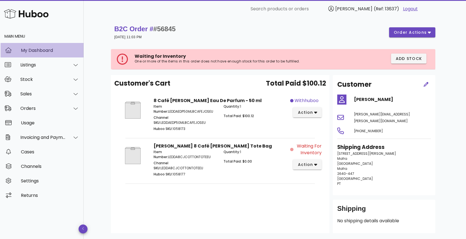
click at [32, 53] on div "My Dashboard" at bounding box center [50, 50] width 58 height 5
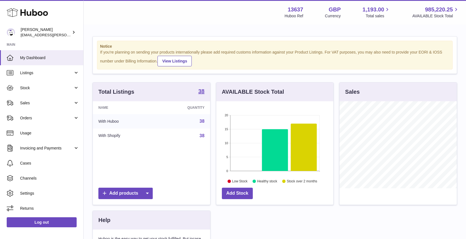
scroll to position [87, 117]
click at [176, 24] on div "Menu Huboo 13637 Huboo Ref GBP Currency 1,193.00 Total sales 985,220.25 AVAILAB…" at bounding box center [275, 12] width 382 height 25
click at [196, 18] on div "Menu Huboo 13637 Huboo Ref GBP Currency 1,193.00 Total sales 985,220.25 AVAILAB…" at bounding box center [274, 12] width 369 height 13
click at [42, 55] on span "My Dashboard" at bounding box center [49, 57] width 59 height 5
